Goal: Task Accomplishment & Management: Manage account settings

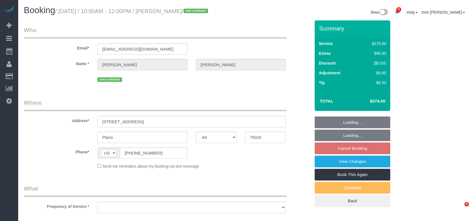
select select "[GEOGRAPHIC_DATA]"
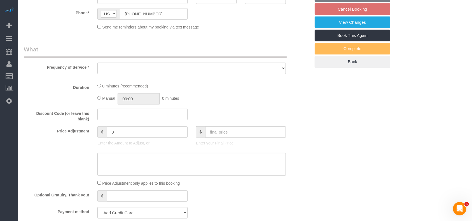
scroll to position [149, 0]
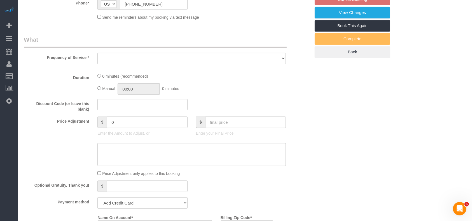
select select "object:3013"
select select "string:fspay-9380fe4e-9805-4607-bab2-6790939df159"
select select "spot27"
select select "object:3091"
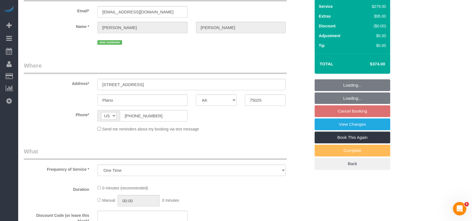
select select "3"
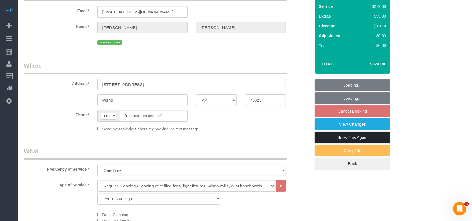
click at [368, 135] on link "Book This Again" at bounding box center [353, 138] width 76 height 12
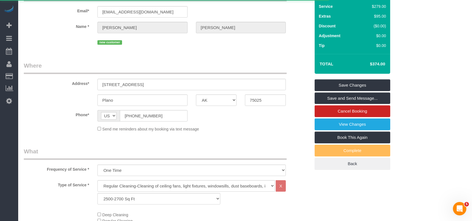
select select "[GEOGRAPHIC_DATA]"
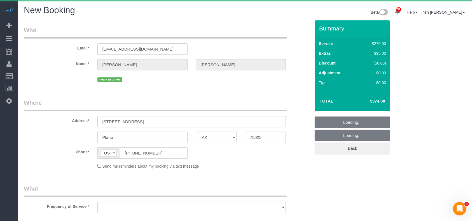
select select "object:3384"
select select "string:fspay-9380fe4e-9805-4607-bab2-6790939df159"
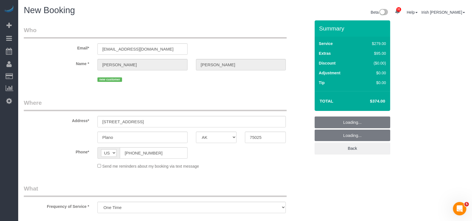
select select "3"
select select "object:3446"
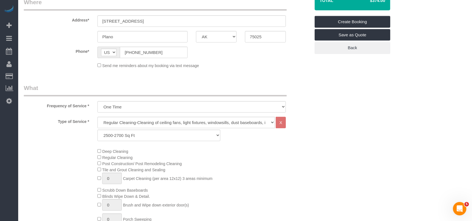
scroll to position [149, 0]
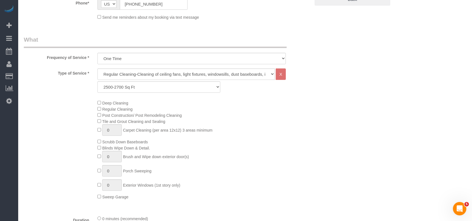
click at [99, 100] on div "Deep Cleaning Regular Cleaning Post Construction/ Post Remodeling Cleaning Tile…" at bounding box center [203, 150] width 221 height 100
drag, startPoint x: 104, startPoint y: 133, endPoint x: 97, endPoint y: 132, distance: 7.4
click at [98, 132] on span "1 Carpet Cleaning (per area 12x12) 3 areas minimum" at bounding box center [154, 130] width 115 height 4
type input "3"
click at [252, 141] on div "Deep Cleaning Regular Cleaning Post Construction/ Post Remodeling Cleaning Tile…" at bounding box center [203, 150] width 221 height 100
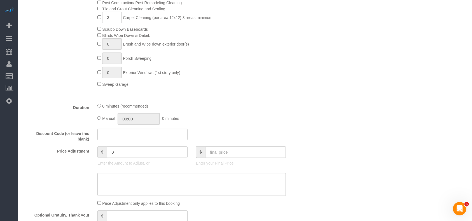
scroll to position [298, 0]
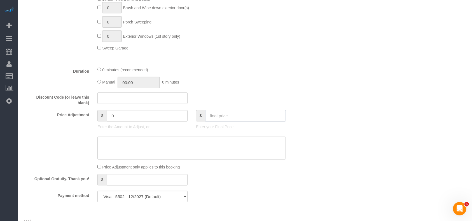
drag, startPoint x: 223, startPoint y: 120, endPoint x: 220, endPoint y: 121, distance: 3.6
click at [221, 120] on input "text" at bounding box center [245, 115] width 81 height 11
type input "147"
click at [172, 153] on textarea at bounding box center [191, 148] width 188 height 23
type input "-374"
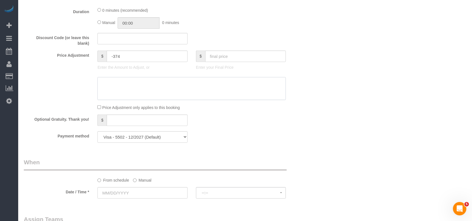
scroll to position [448, 0]
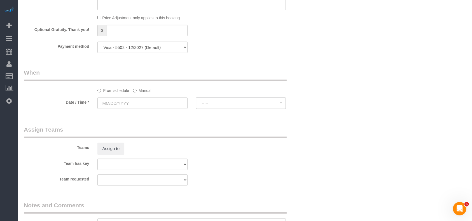
click at [143, 92] on label "Manual" at bounding box center [142, 90] width 18 height 8
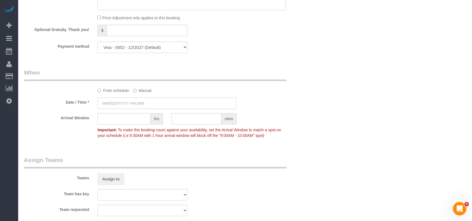
click at [132, 105] on input "text" at bounding box center [166, 103] width 139 height 11
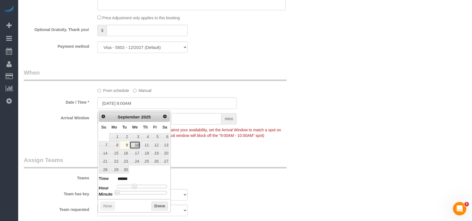
click at [137, 142] on link "10" at bounding box center [135, 146] width 11 height 8
type input "[DATE] 8:00AM"
click at [165, 207] on button "Done" at bounding box center [159, 206] width 17 height 9
drag, startPoint x: 293, startPoint y: 162, endPoint x: 290, endPoint y: 164, distance: 3.6
click at [293, 162] on div "Teams Assign to" at bounding box center [167, 170] width 295 height 29
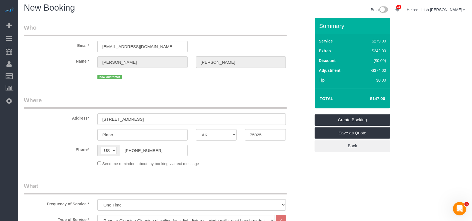
scroll to position [0, 0]
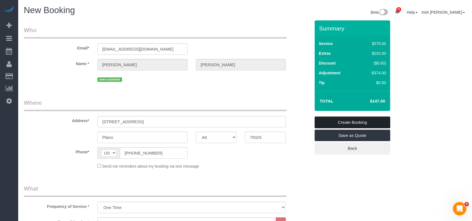
click at [333, 121] on link "Create Booking" at bounding box center [353, 123] width 76 height 12
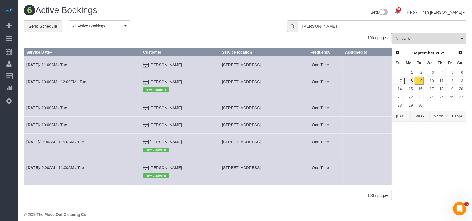
click at [408, 81] on link "8" at bounding box center [408, 81] width 10 height 8
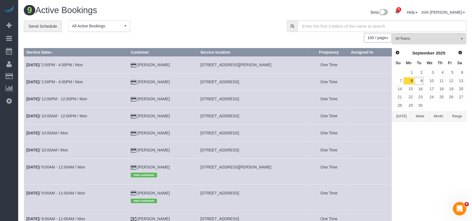
drag, startPoint x: 181, startPoint y: 168, endPoint x: 219, endPoint y: 67, distance: 107.5
click at [133, 167] on td "[PERSON_NAME] new customer" at bounding box center [162, 172] width 69 height 26
copy td "[PERSON_NAME]"
click at [411, 78] on link "8" at bounding box center [408, 81] width 10 height 8
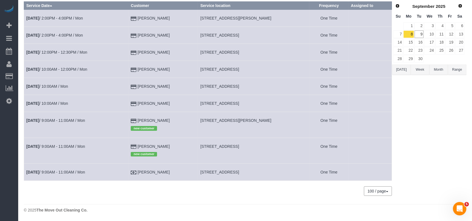
scroll to position [47, 0]
drag, startPoint x: 173, startPoint y: 68, endPoint x: 158, endPoint y: 54, distance: 20.2
click at [138, 70] on td "[PERSON_NAME]" at bounding box center [162, 69] width 69 height 17
copy td "[PERSON_NAME]"
